Goal: Task Accomplishment & Management: Manage account settings

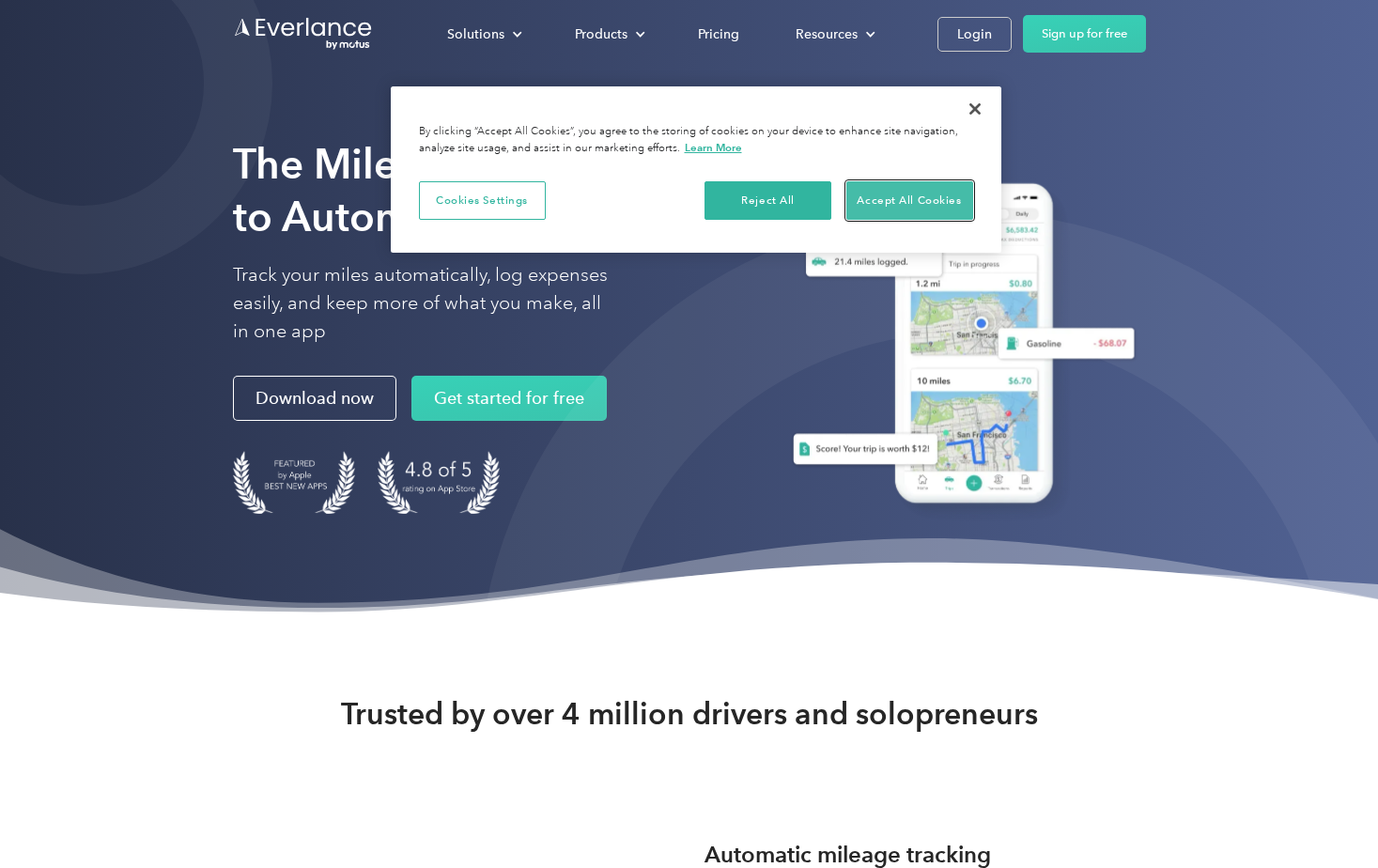
click at [952, 196] on button "Accept All Cookies" at bounding box center [910, 201] width 127 height 39
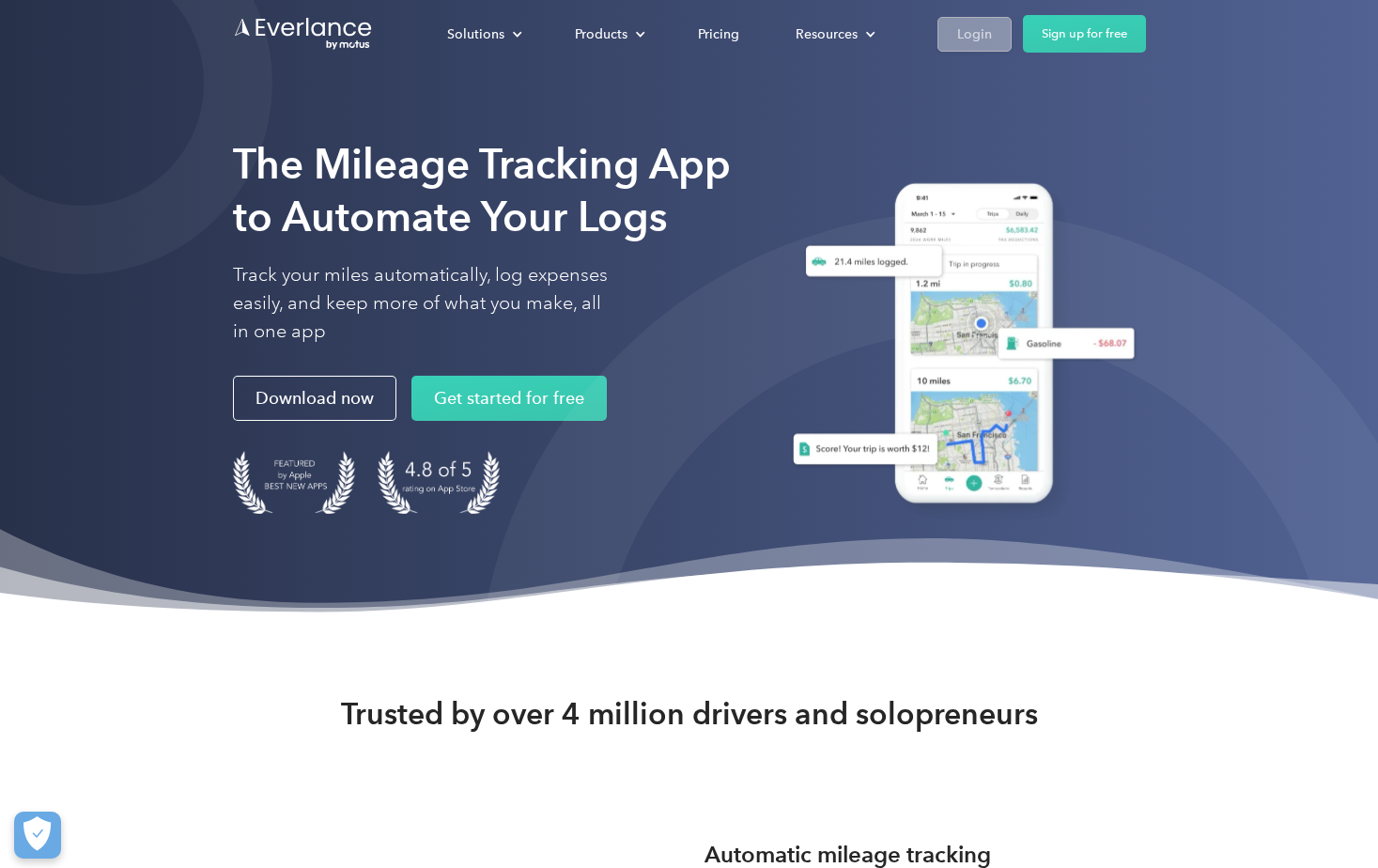
click at [989, 43] on div "Login" at bounding box center [975, 34] width 34 height 24
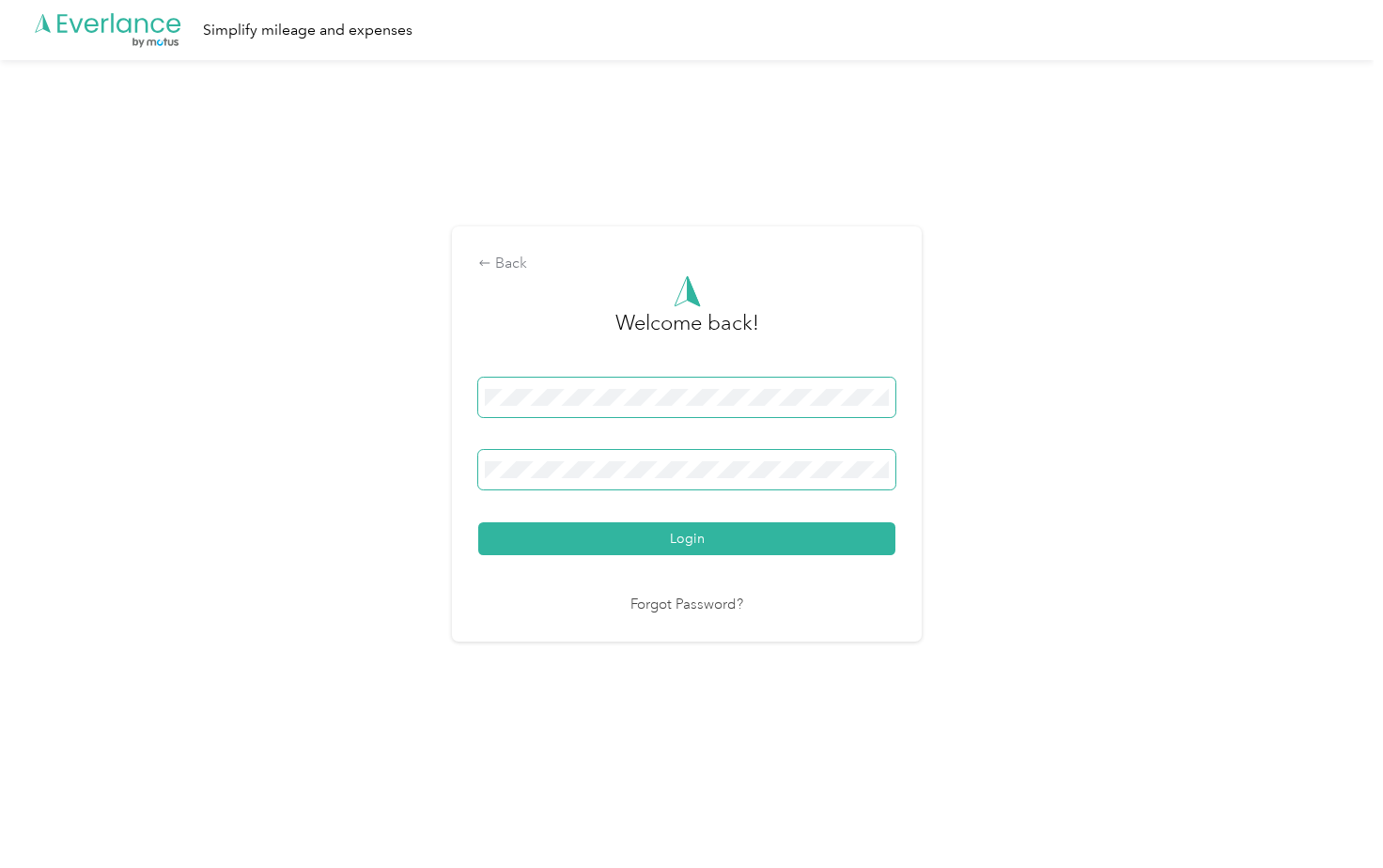
click at [889, 401] on div at bounding box center [889, 401] width 0 height 0
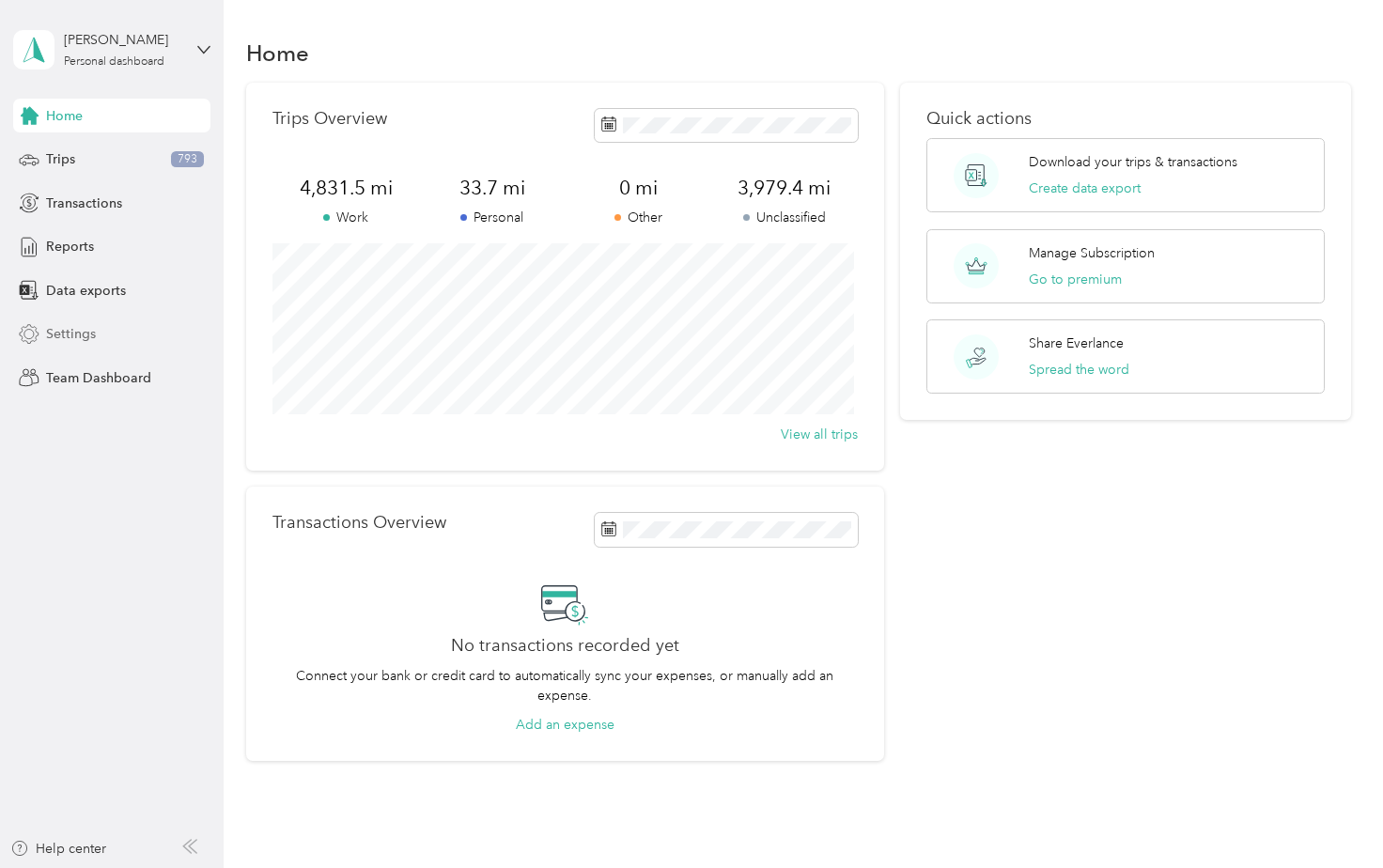
click at [86, 338] on span "Settings" at bounding box center [71, 334] width 50 height 20
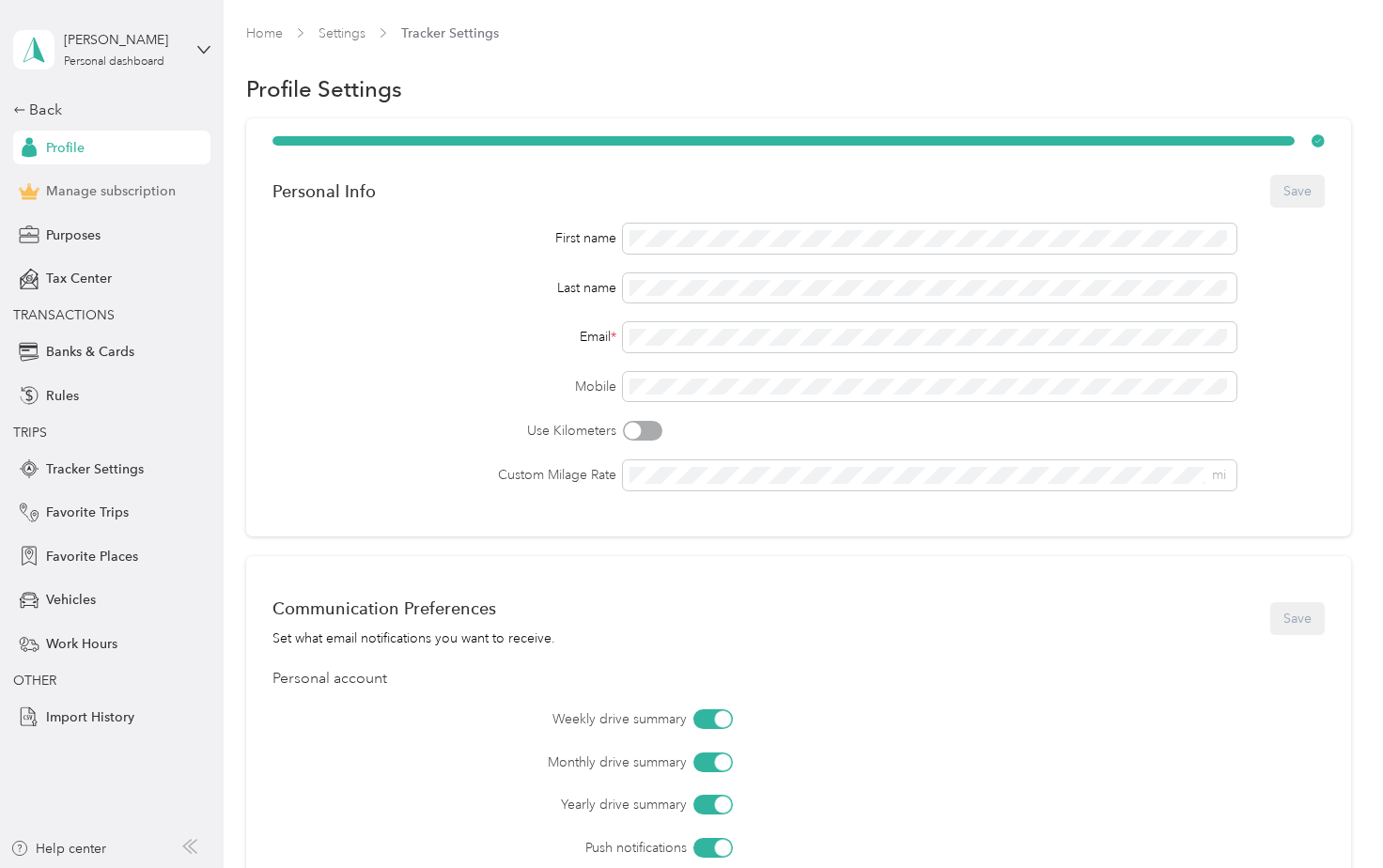
click at [78, 191] on span "Manage subscription" at bounding box center [110, 191] width 129 height 20
